Goal: Information Seeking & Learning: Learn about a topic

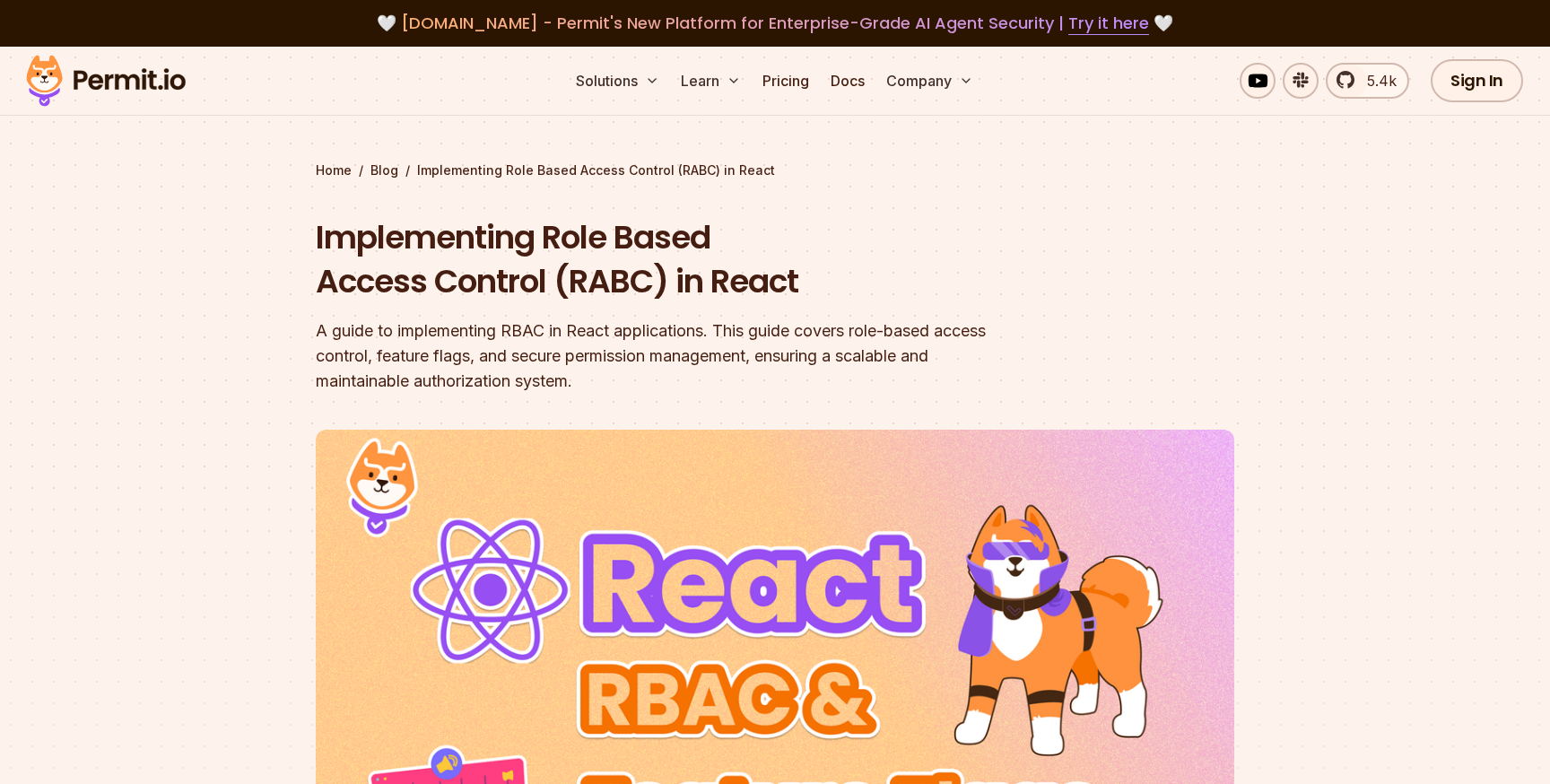
click at [830, 231] on h1 "Implementing Role Based Access Control (RABC) in React" at bounding box center [660, 259] width 689 height 89
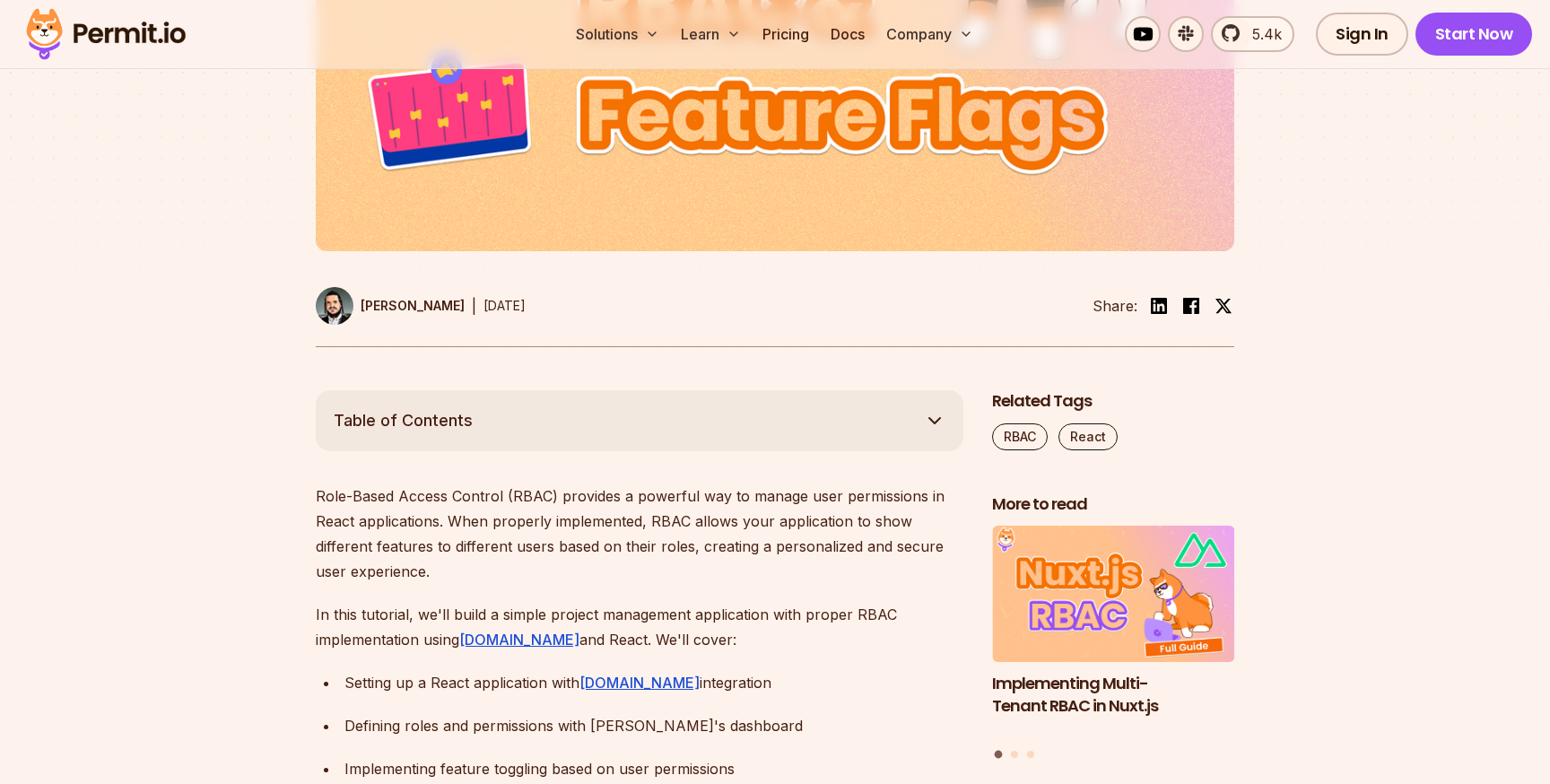
scroll to position [726, 0]
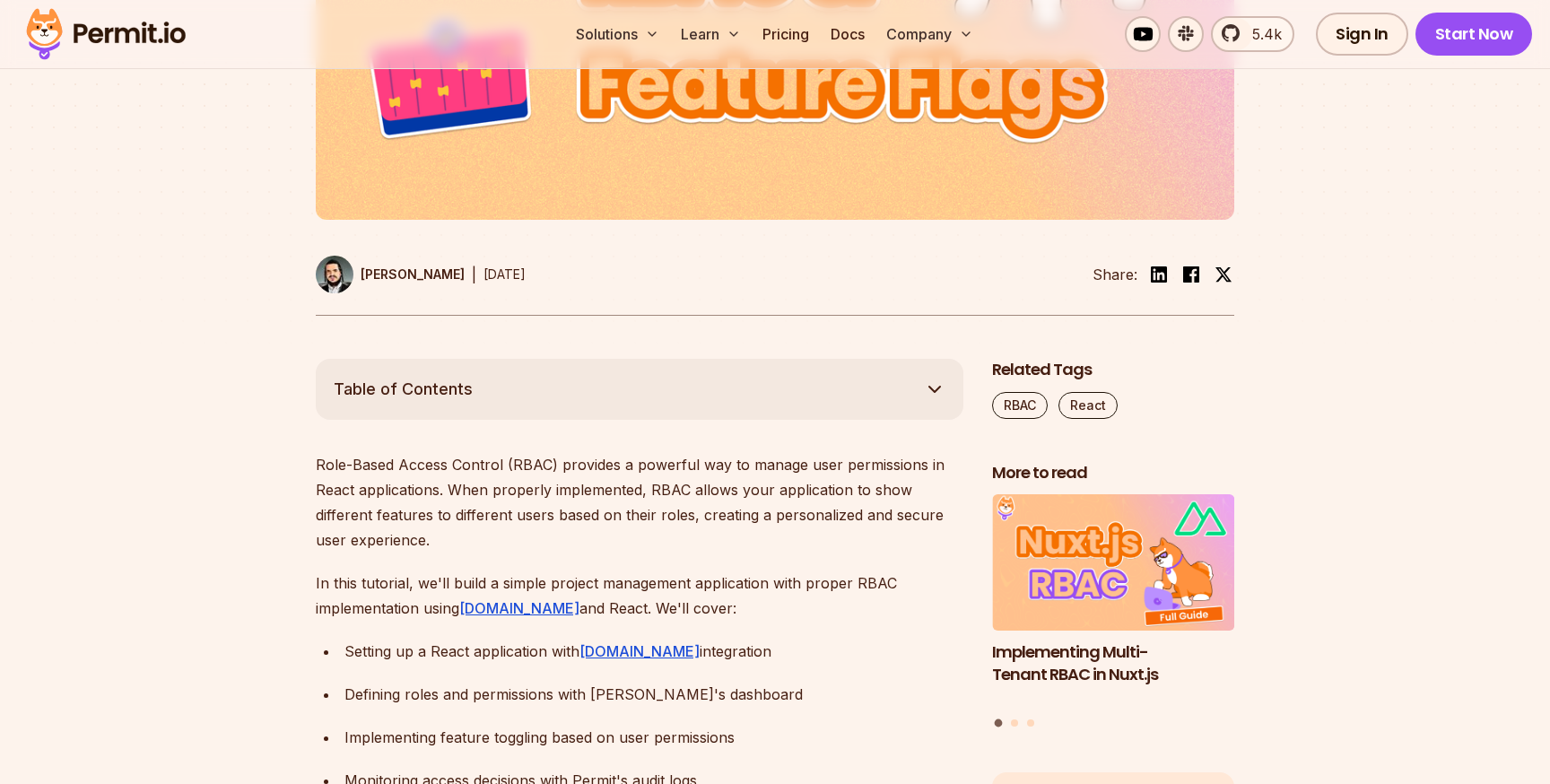
click at [805, 257] on div "[PERSON_NAME] | [DATE] Share:" at bounding box center [775, 286] width 919 height 60
click at [801, 258] on div "[PERSON_NAME] | [DATE] Share:" at bounding box center [775, 286] width 919 height 60
click at [787, 259] on div "[PERSON_NAME] | [DATE] Share:" at bounding box center [775, 286] width 919 height 60
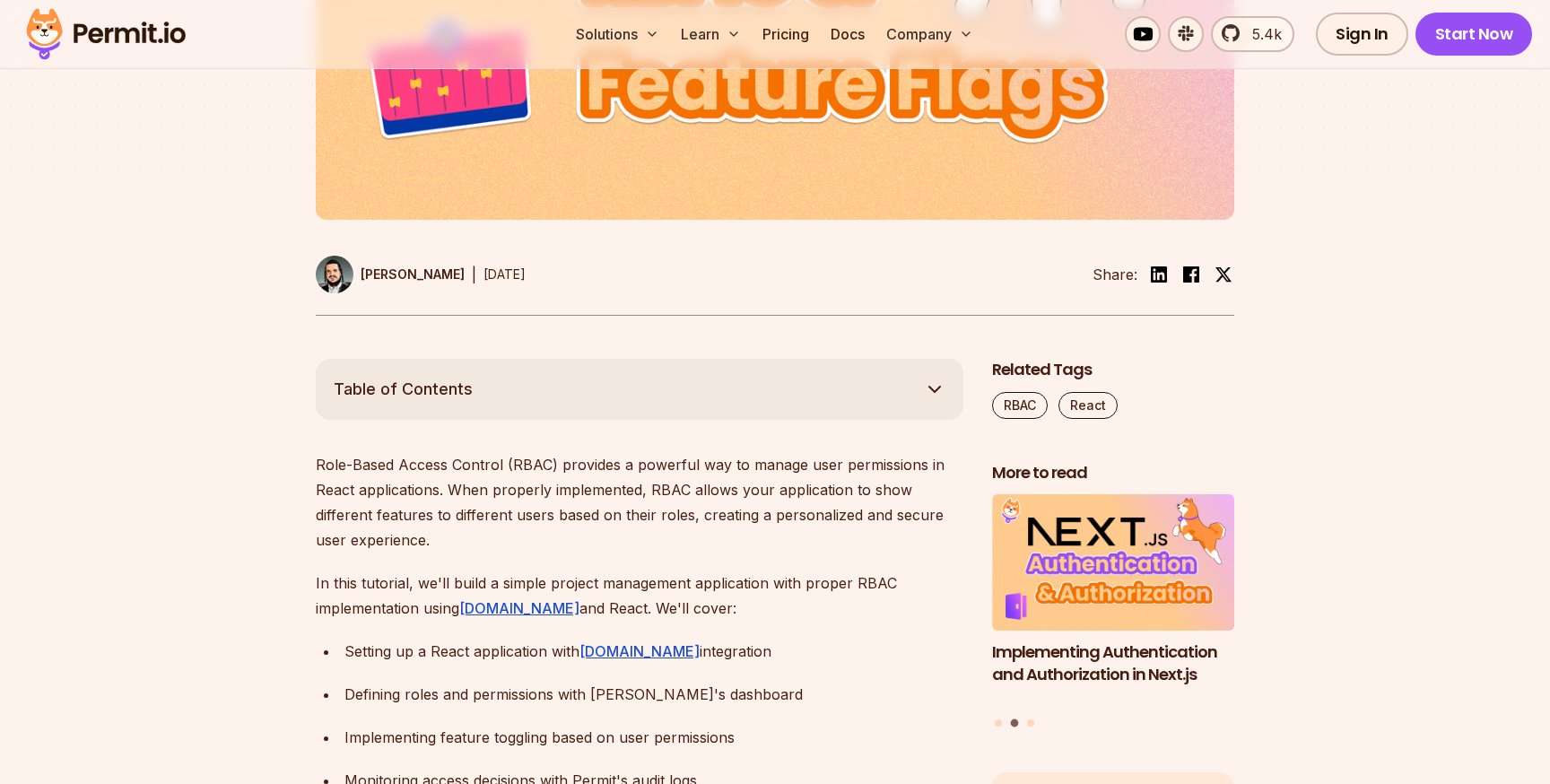
click at [787, 337] on div at bounding box center [775, 21] width 1550 height 675
click at [939, 396] on icon "button" at bounding box center [935, 388] width 21 height 21
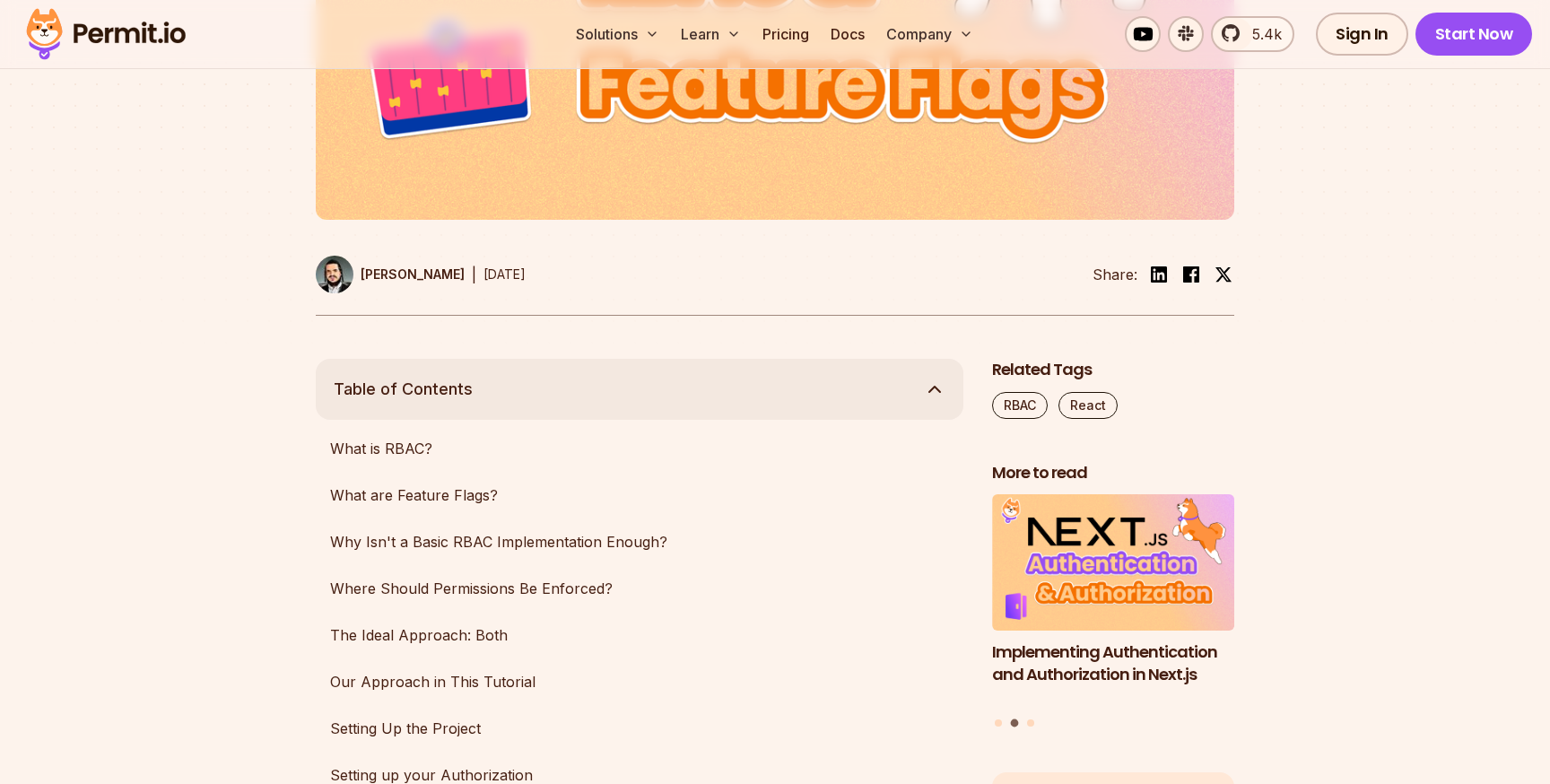
click at [939, 397] on icon "button" at bounding box center [935, 388] width 21 height 21
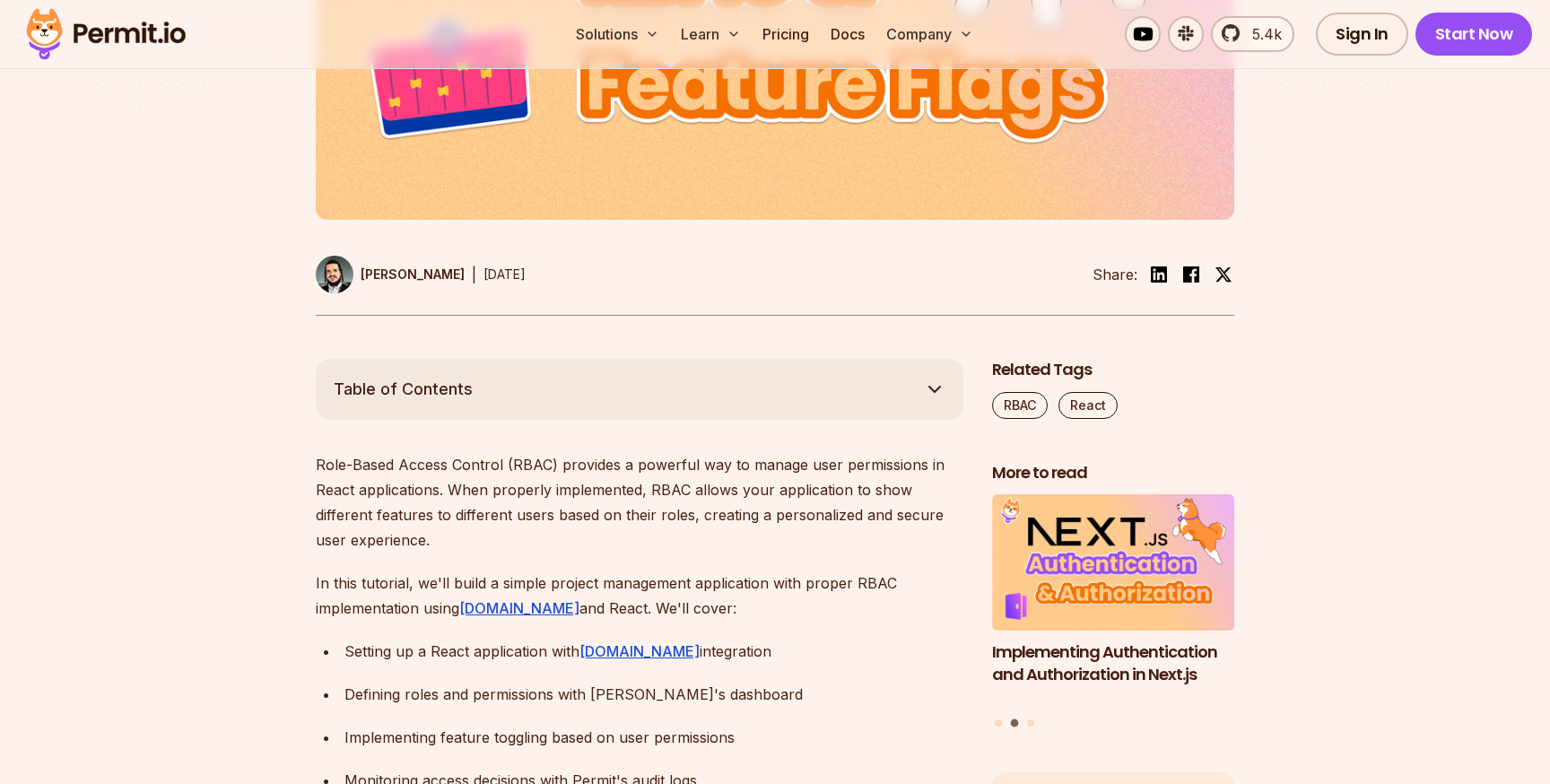
click at [1352, 323] on div at bounding box center [775, 21] width 1550 height 675
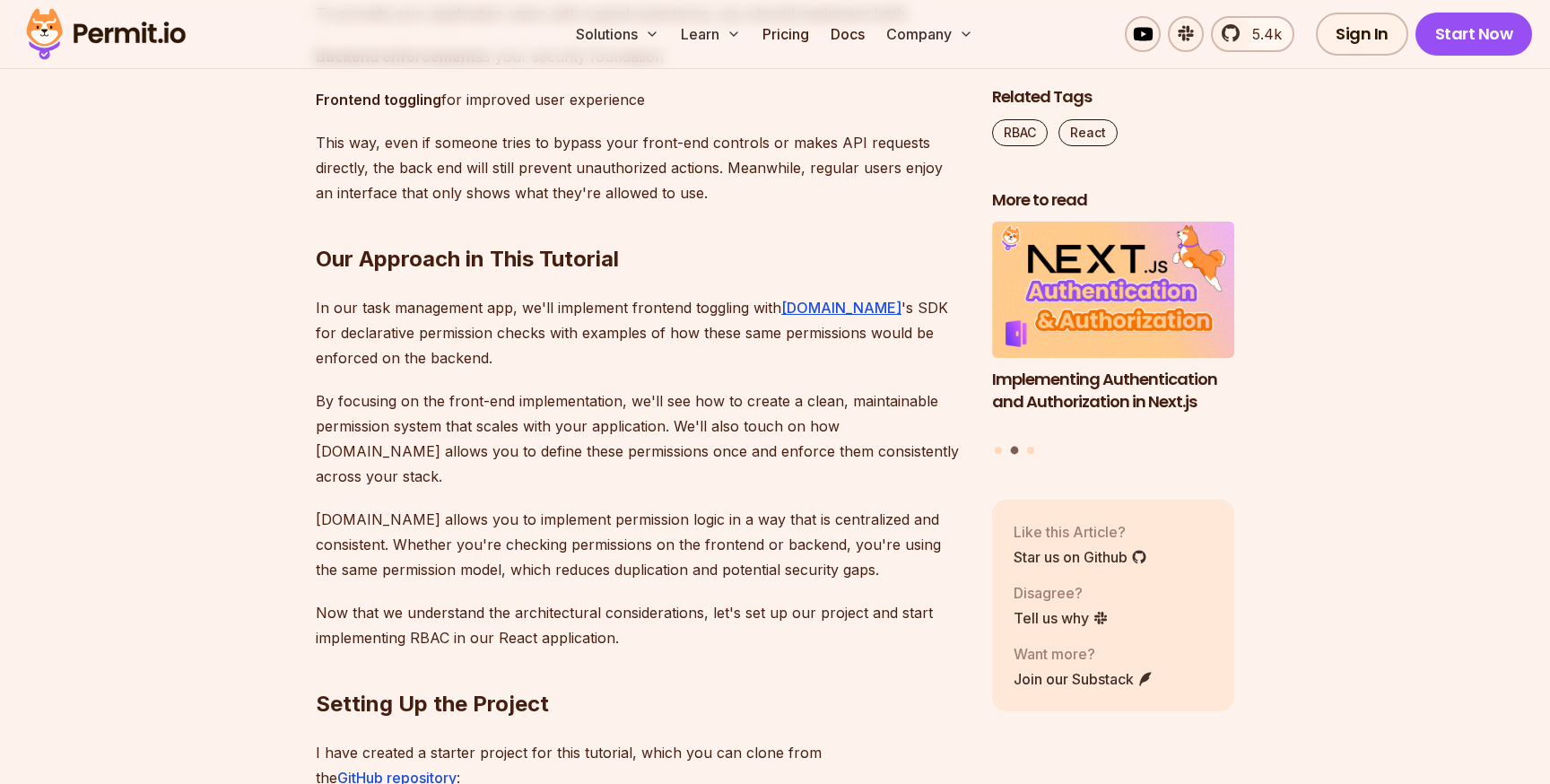
scroll to position [3654, 0]
